Goal: Task Accomplishment & Management: Use online tool/utility

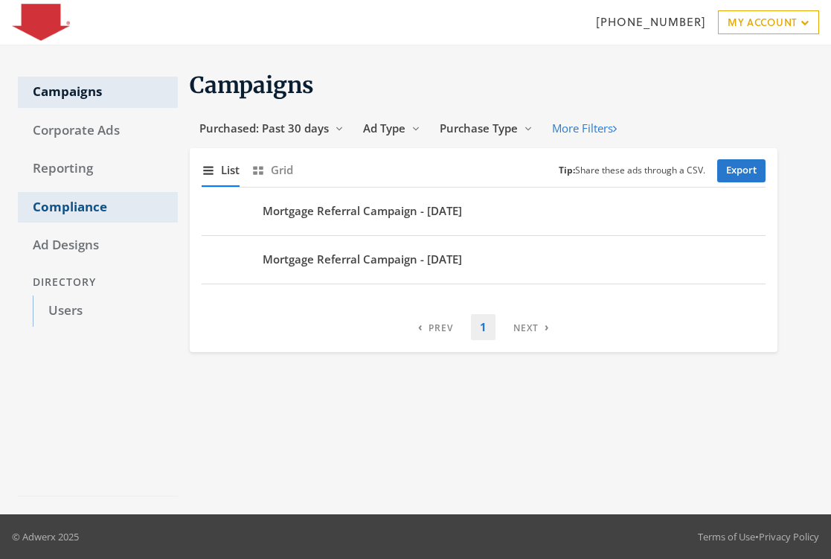
click at [80, 207] on link "Compliance" at bounding box center [98, 207] width 160 height 31
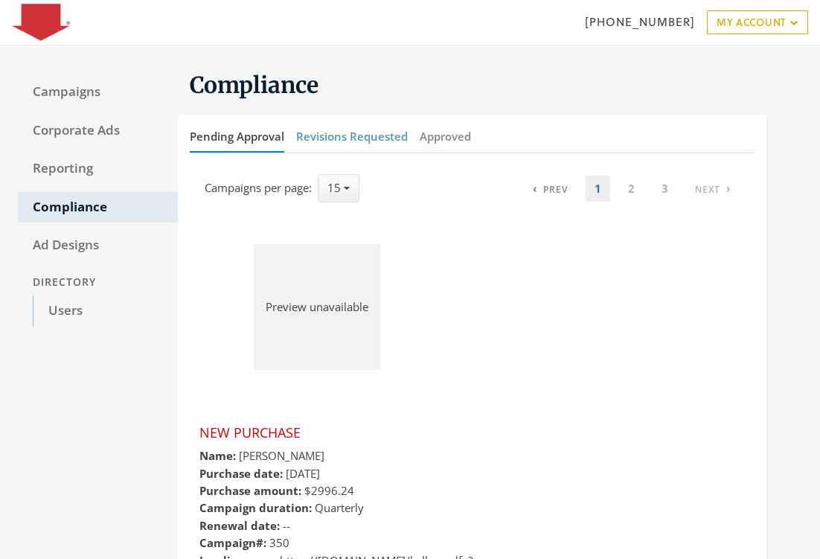
click at [341, 137] on button "Revisions Requested" at bounding box center [352, 137] width 112 height 32
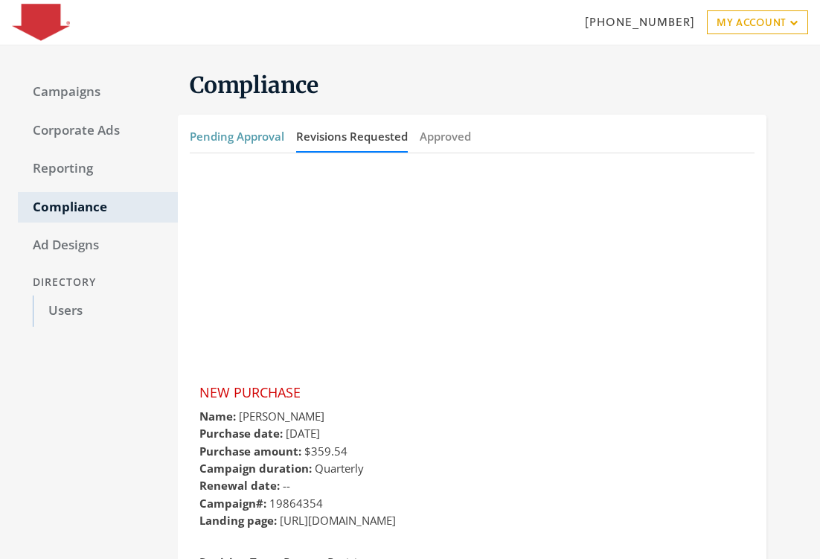
click at [257, 128] on button "Pending Approval" at bounding box center [237, 137] width 94 height 32
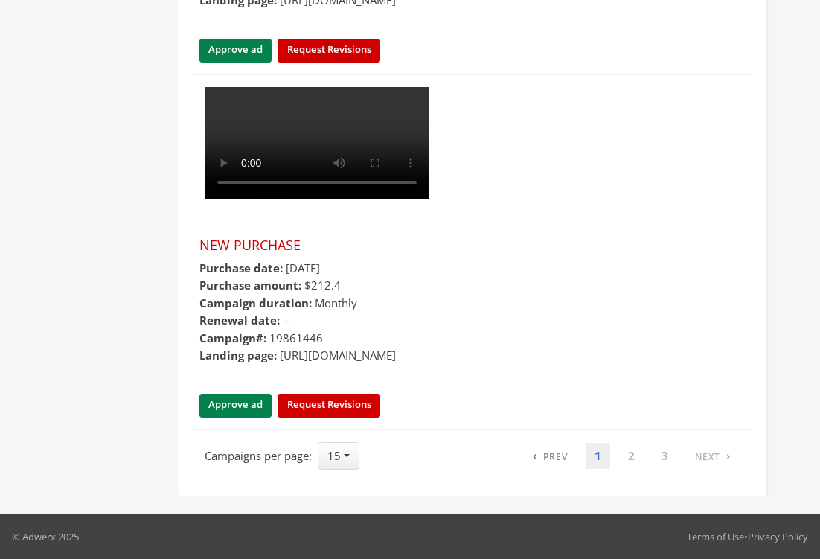
scroll to position [7178, 0]
click at [666, 457] on link "3" at bounding box center [664, 456] width 25 height 26
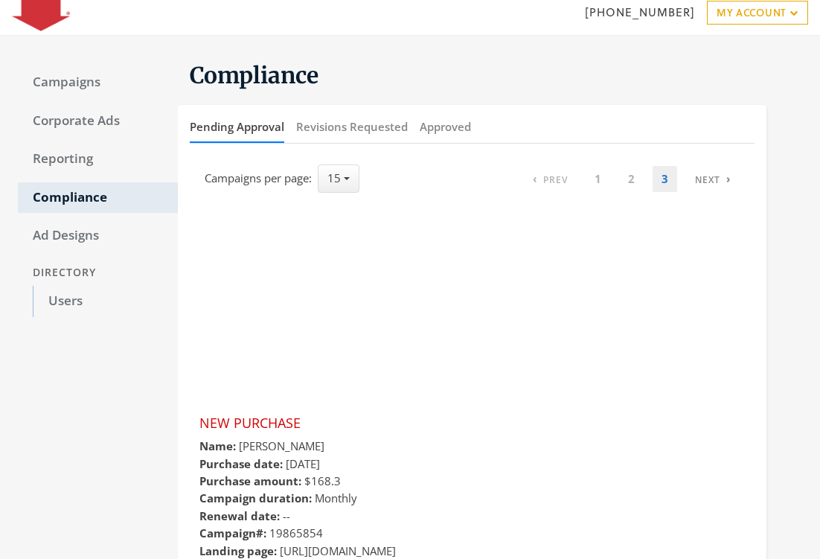
scroll to position [205, 0]
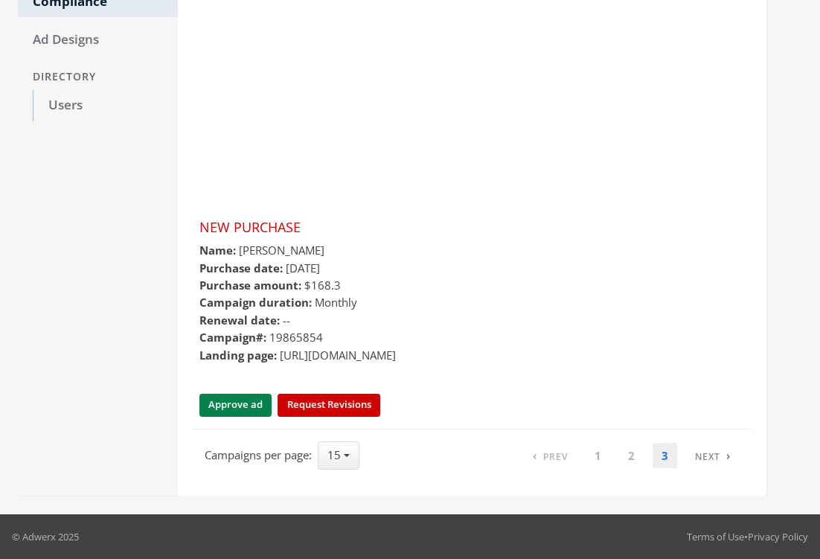
click at [298, 339] on li "Campaign# : 19865854" at bounding box center [471, 337] width 545 height 17
copy li "19865854"
click at [229, 406] on button "Approve ad" at bounding box center [235, 405] width 72 height 23
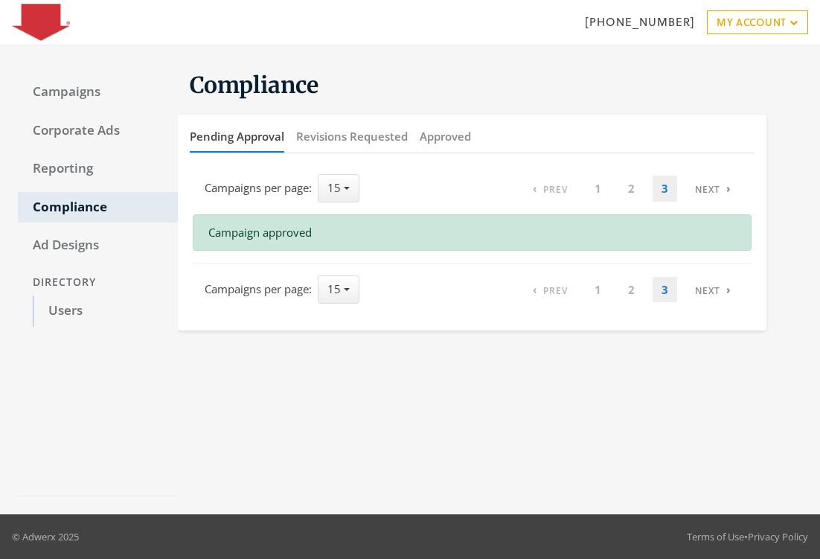
scroll to position [0, 0]
click at [638, 288] on link "2" at bounding box center [642, 290] width 25 height 26
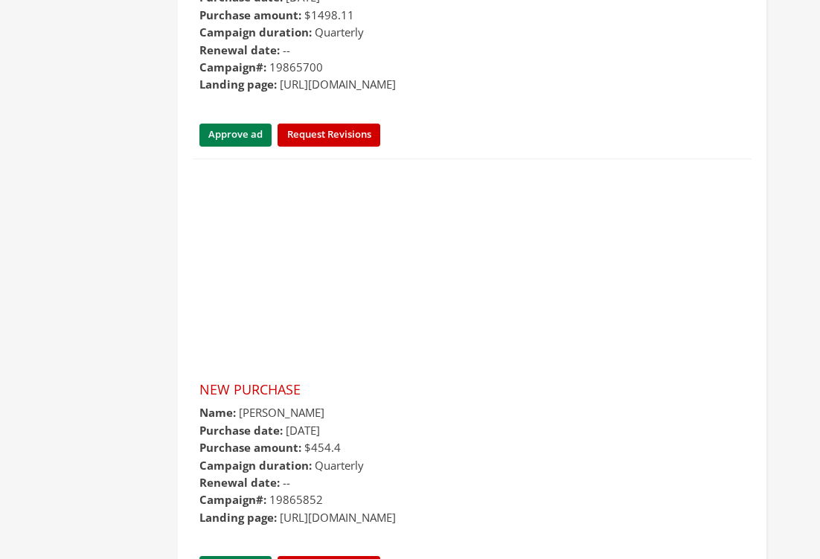
scroll to position [6085, 0]
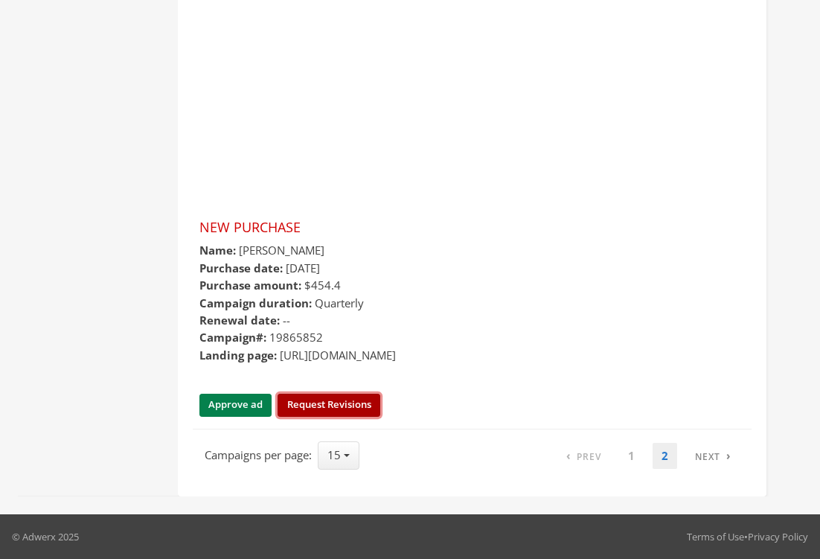
click at [349, 408] on button "Request Revisions" at bounding box center [329, 405] width 102 height 23
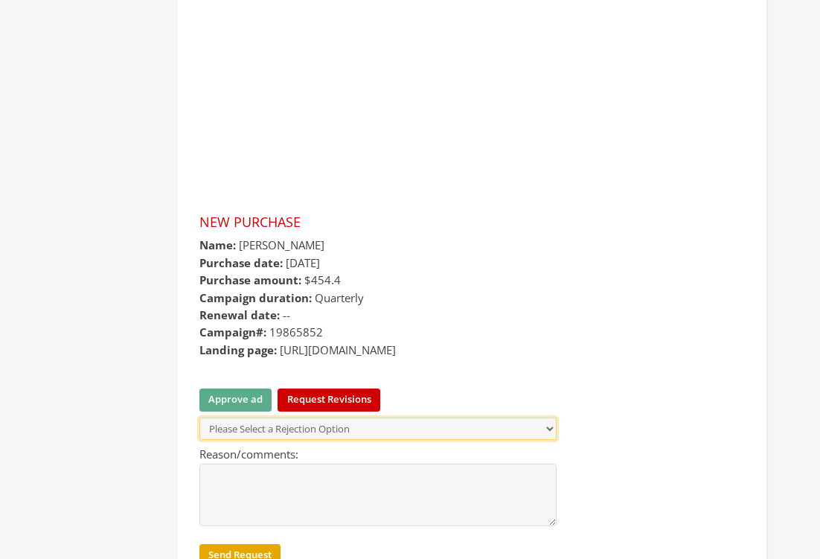
select select "215"
click option "Request Revision" at bounding box center [0, 0] width 0 height 0
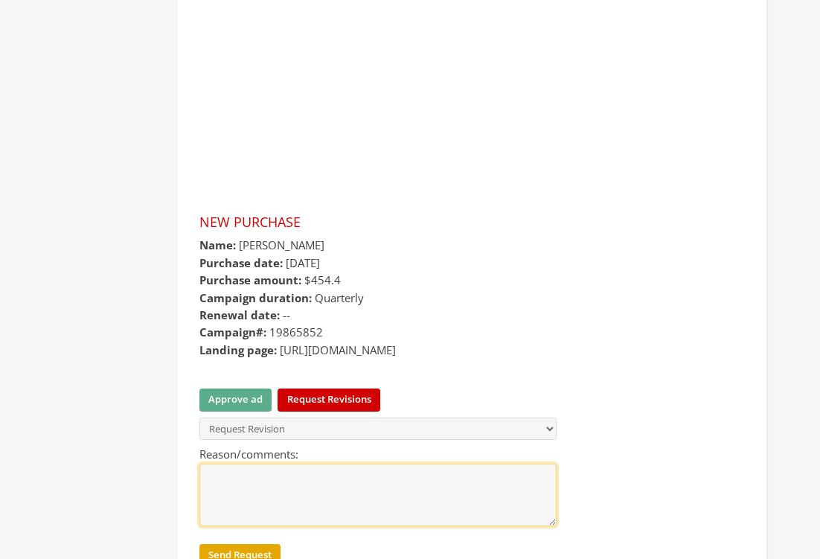
click at [324, 493] on textarea "Reason/comments:" at bounding box center [377, 495] width 357 height 62
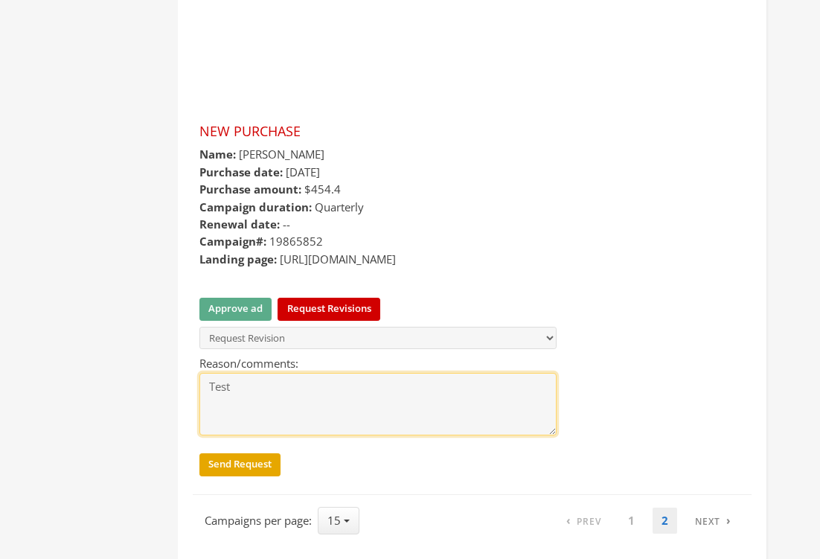
scroll to position [6180, 0]
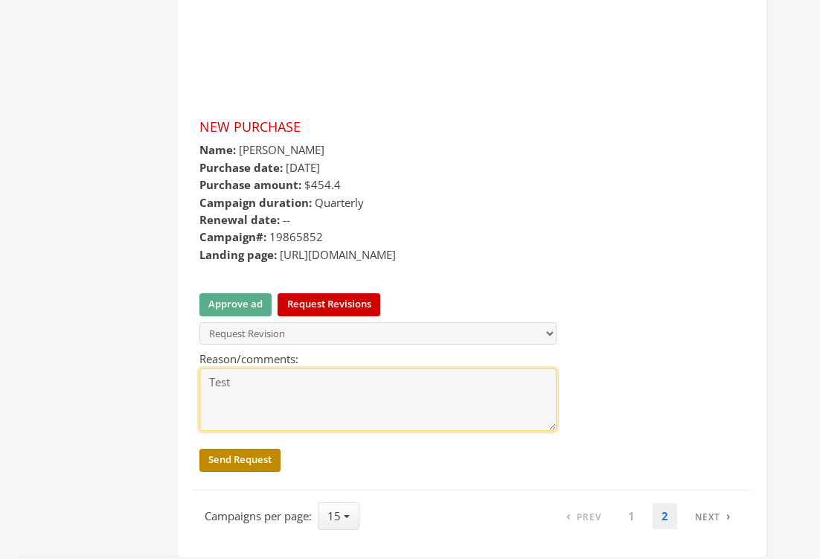
type textarea "Test"
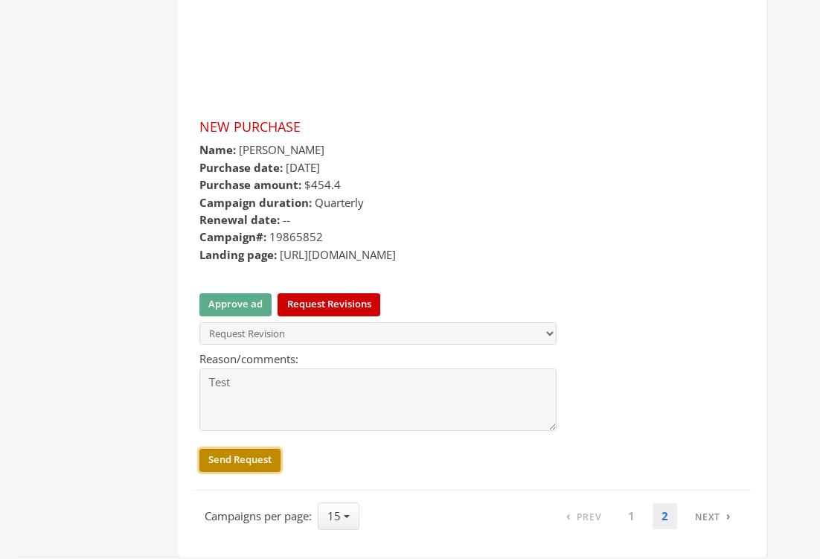
click at [245, 466] on button "Send Request" at bounding box center [239, 460] width 81 height 23
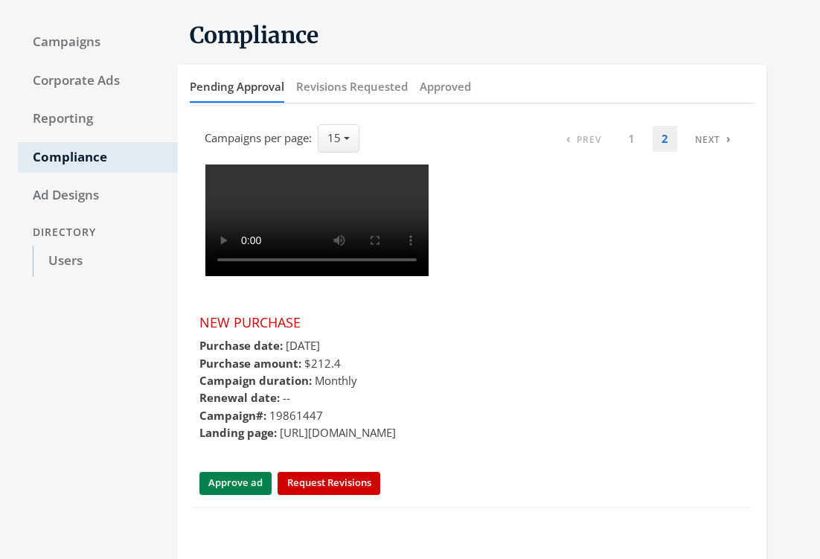
scroll to position [0, 0]
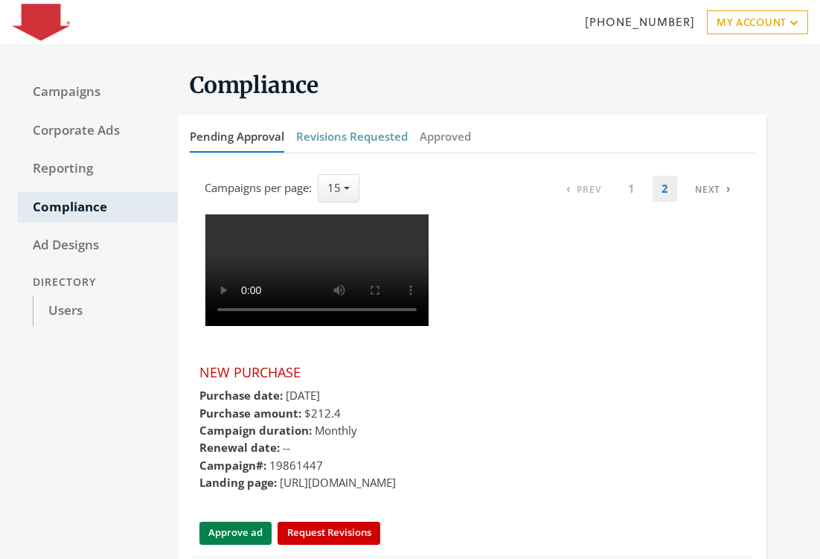
click at [373, 132] on button "Revisions Requested" at bounding box center [352, 137] width 112 height 32
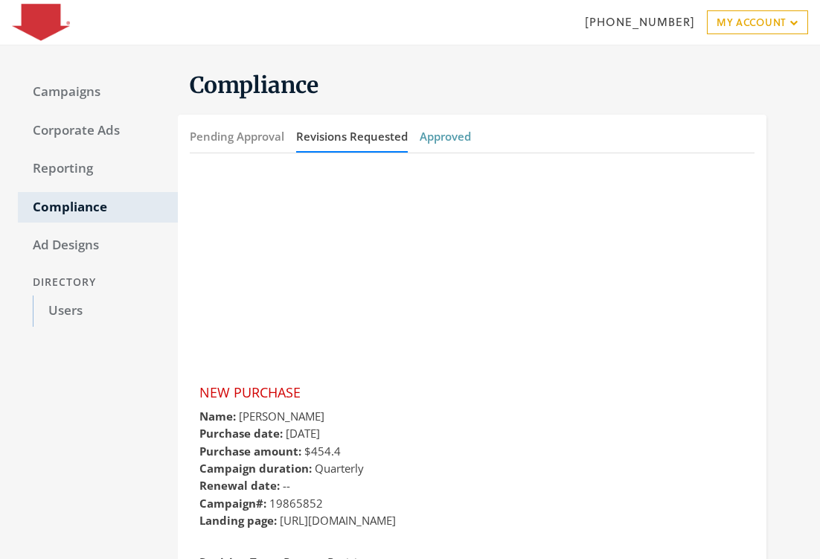
click at [443, 130] on button "Approved" at bounding box center [445, 137] width 51 height 32
